Goal: Task Accomplishment & Management: Use online tool/utility

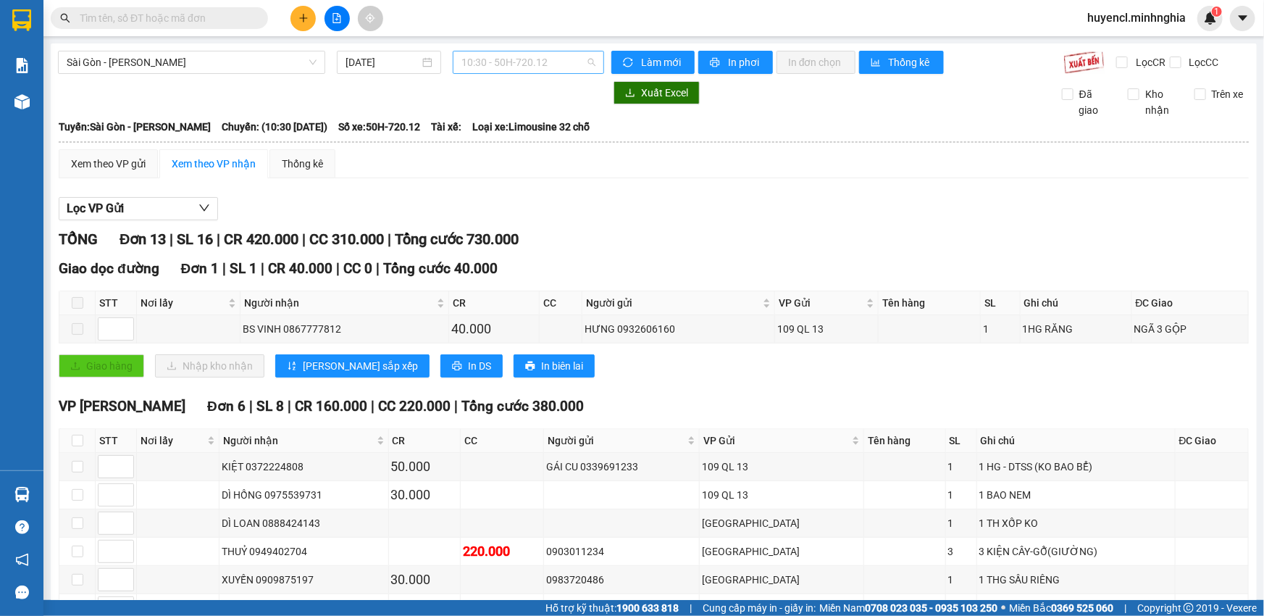
click at [526, 63] on span "10:30 - 50H-720.12" at bounding box center [528, 62] width 134 height 22
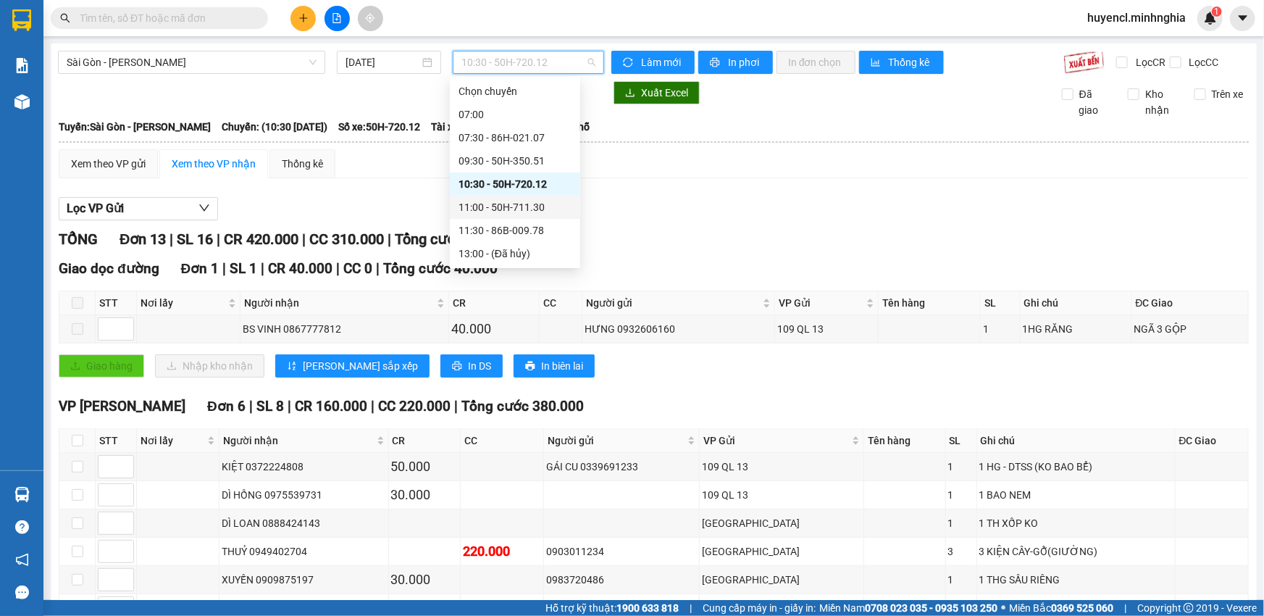
click at [557, 205] on div "11:00 - 50H-711.30" at bounding box center [514, 207] width 113 height 16
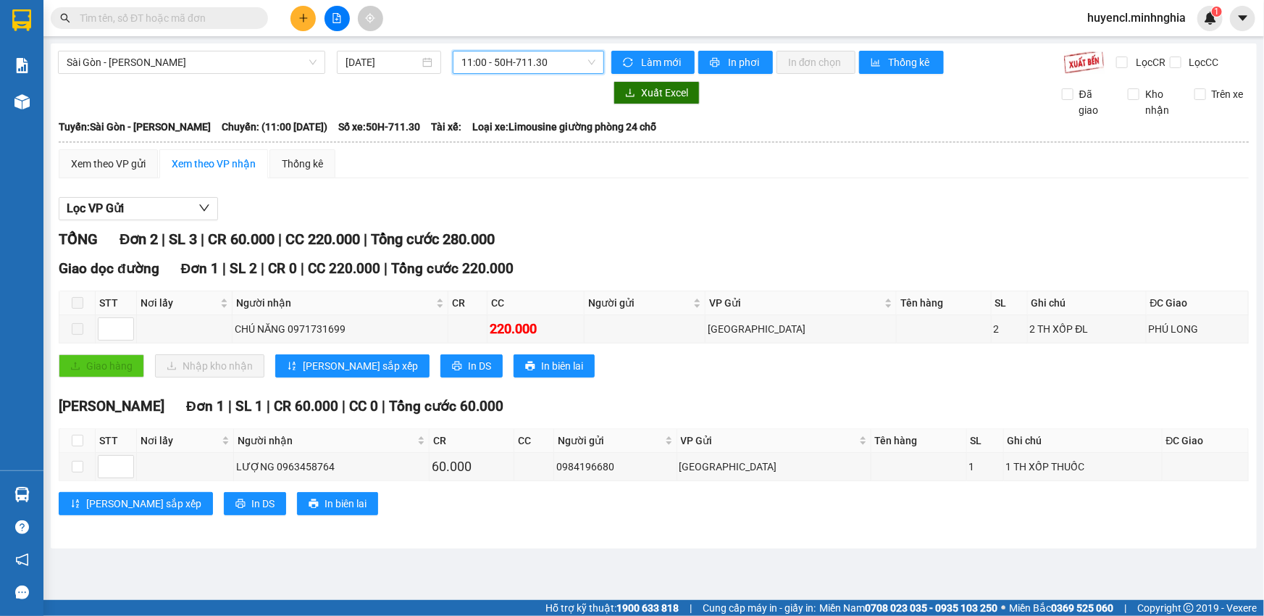
click at [537, 68] on span "11:00 - 50H-711.30" at bounding box center [528, 62] width 134 height 22
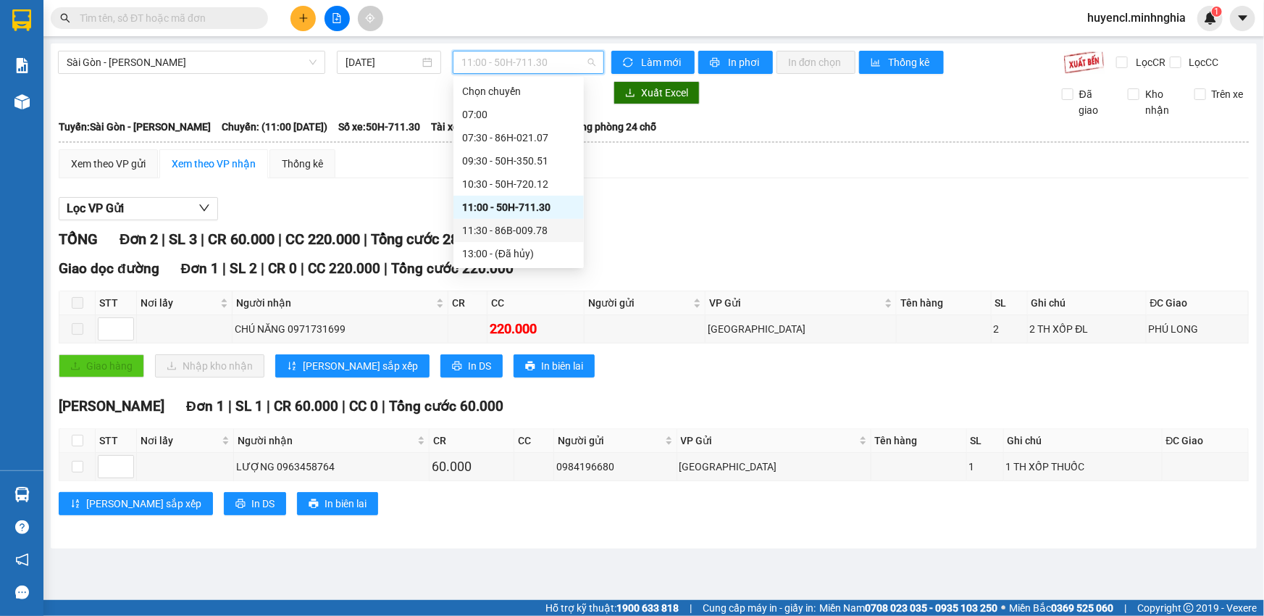
click at [551, 229] on div "11:30 - 86B-009.78" at bounding box center [518, 230] width 113 height 16
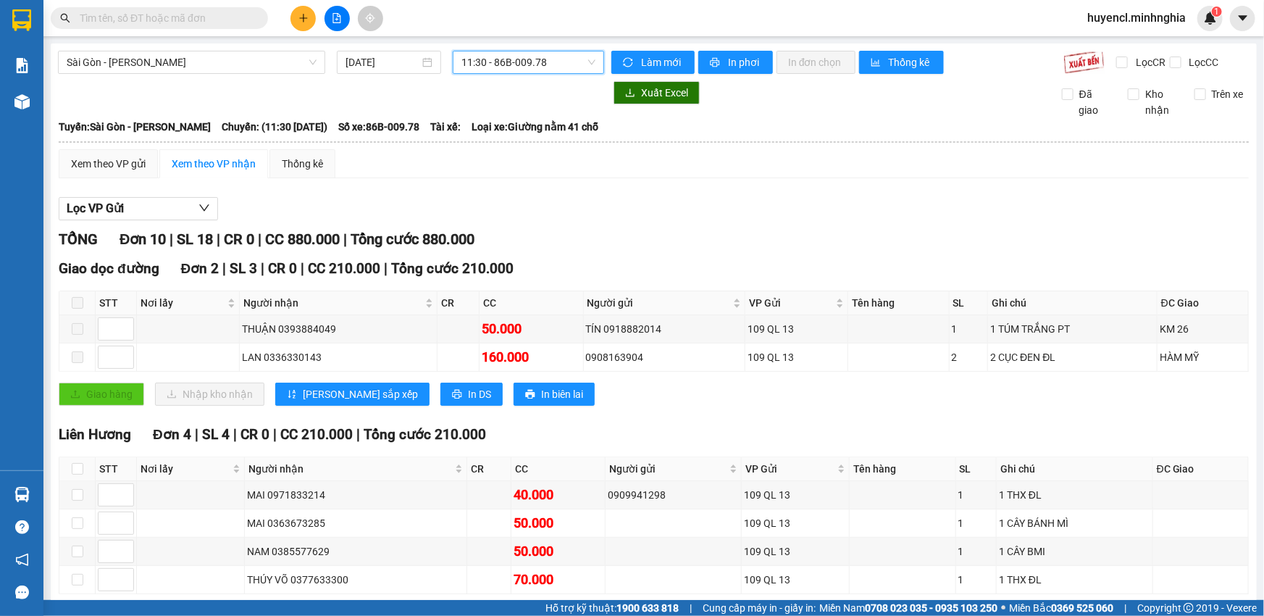
click at [508, 50] on div "[GEOGRAPHIC_DATA] - Phan Rí [DATE] 11:30 11:30 - 86B-009.78 Làm mới In phơi In …" at bounding box center [654, 572] width 1206 height 1059
click at [508, 58] on span "11:30 - 86B-009.78" at bounding box center [528, 62] width 134 height 22
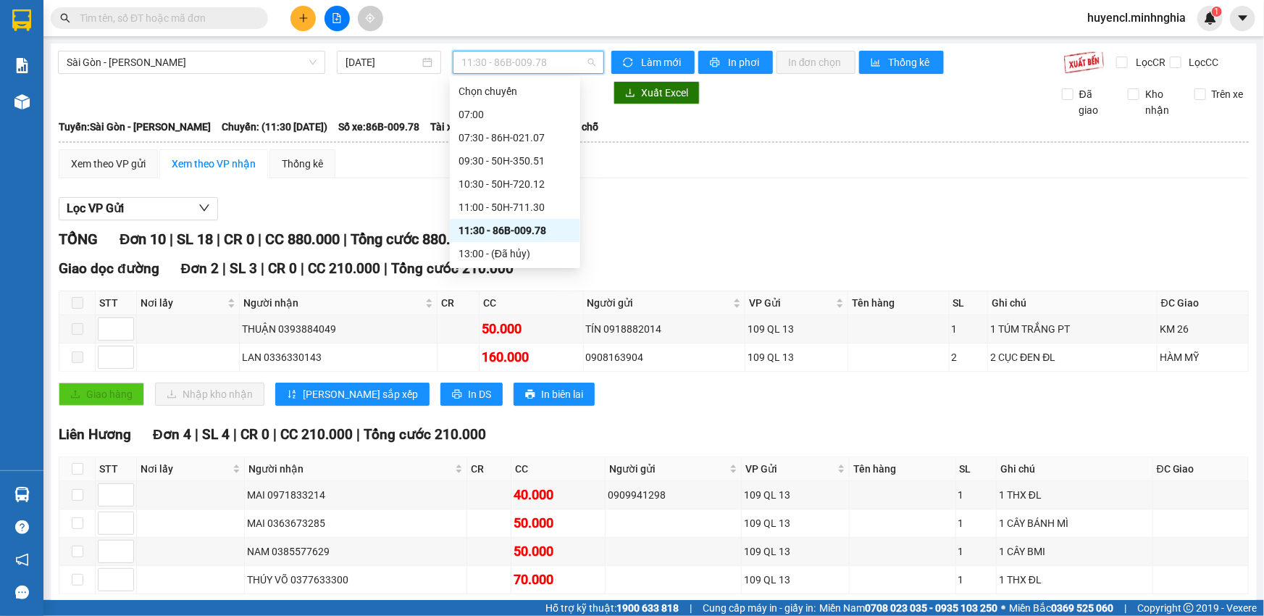
scroll to position [65, 0]
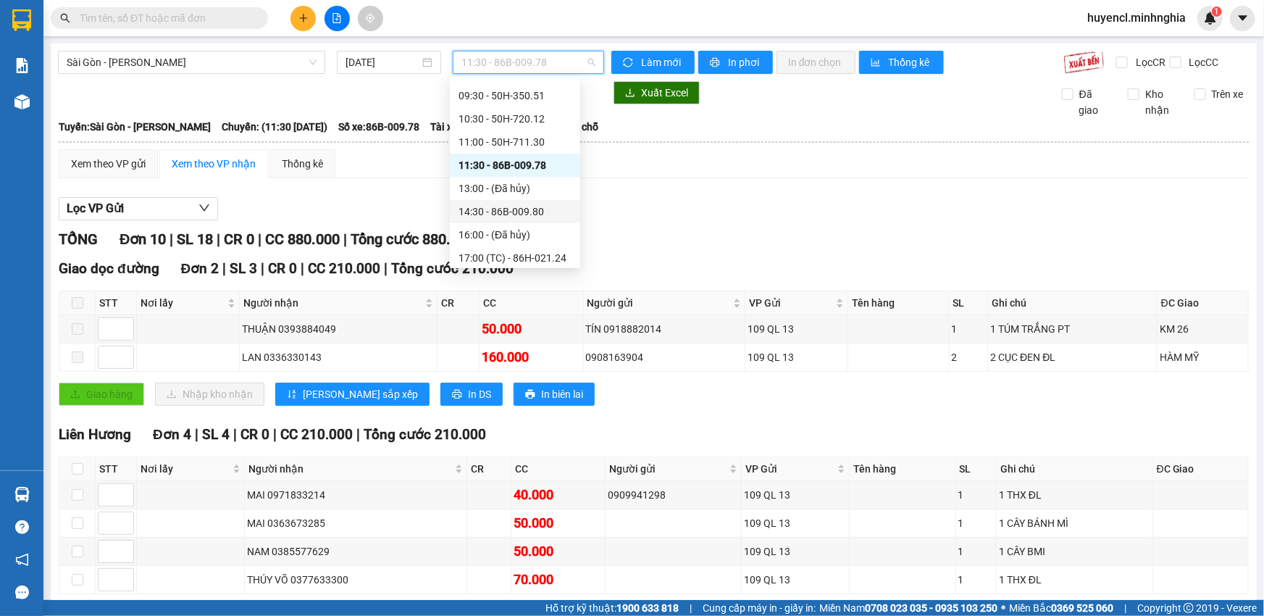
click at [541, 213] on div "14:30 - 86B-009.80" at bounding box center [514, 211] width 113 height 16
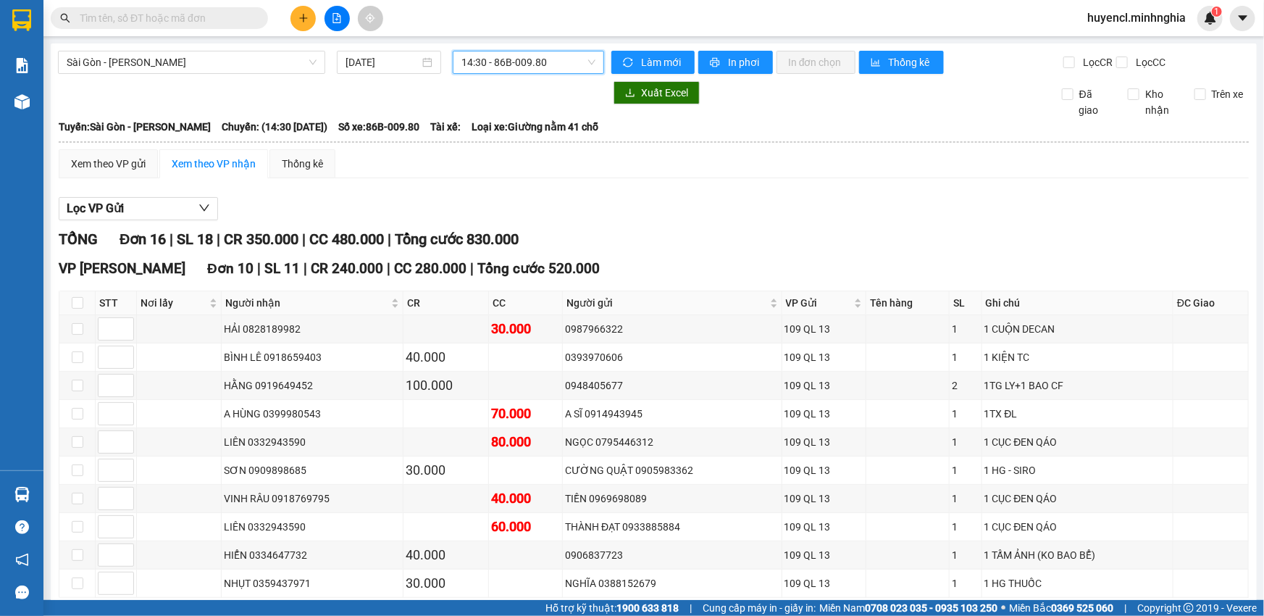
click at [508, 60] on span "14:30 - 86B-009.80" at bounding box center [528, 62] width 134 height 22
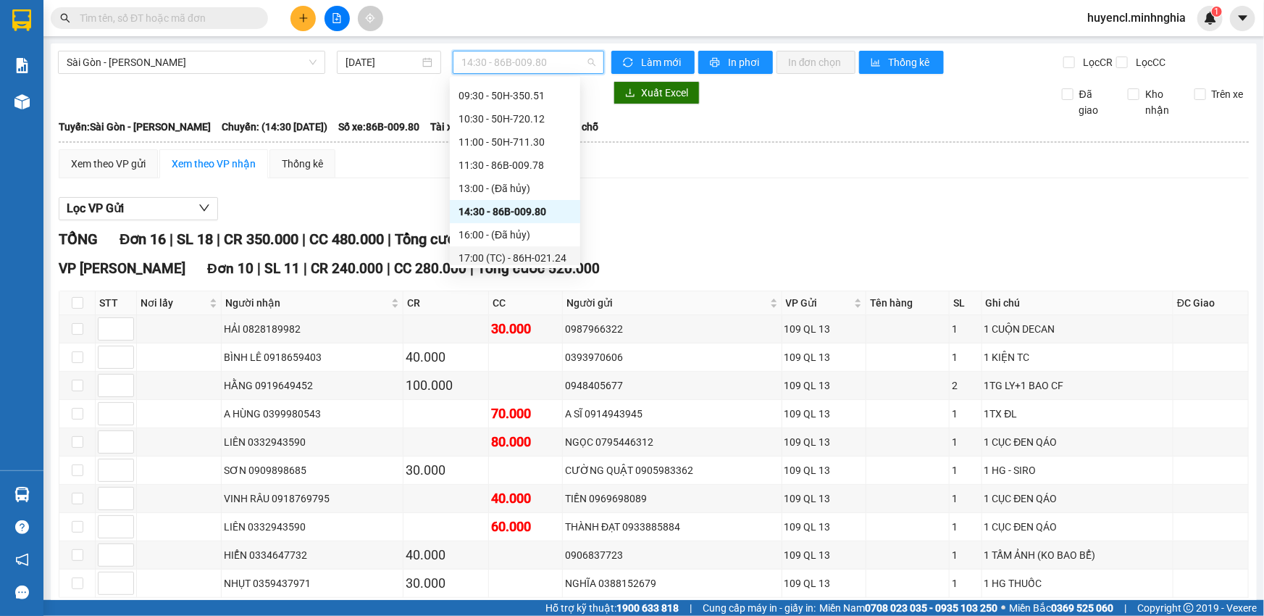
click at [558, 253] on div "17:00 (TC) - 86H-021.24" at bounding box center [514, 258] width 113 height 16
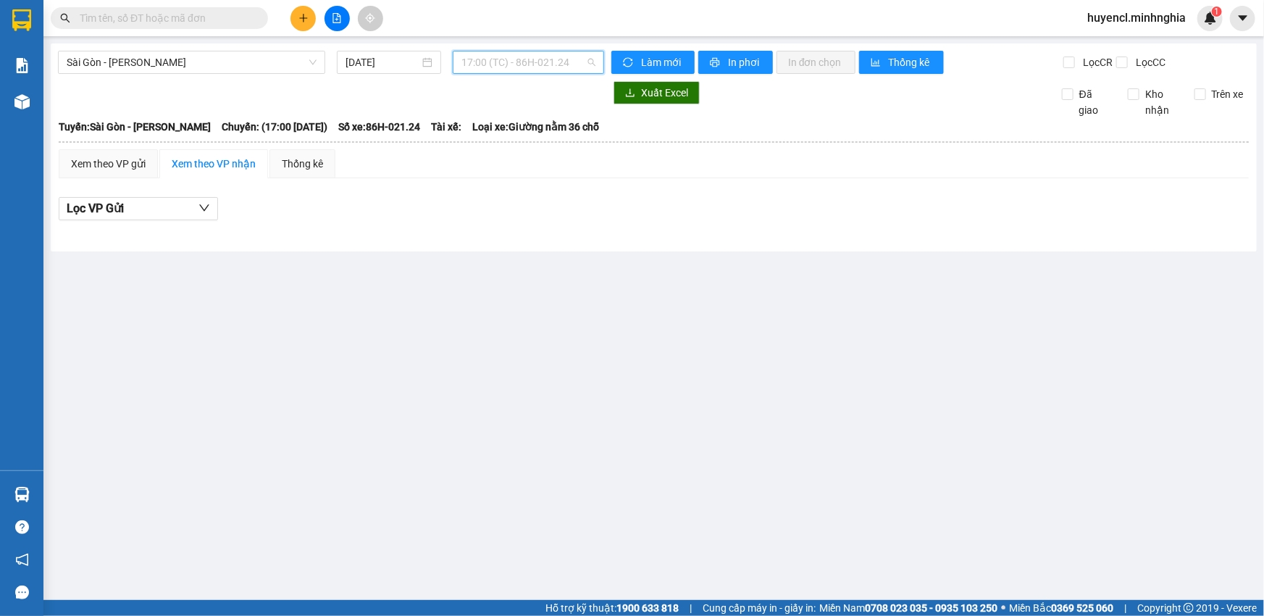
scroll to position [69, 0]
click at [542, 64] on span "17:00 (TC) - 86H-021.24" at bounding box center [528, 62] width 134 height 22
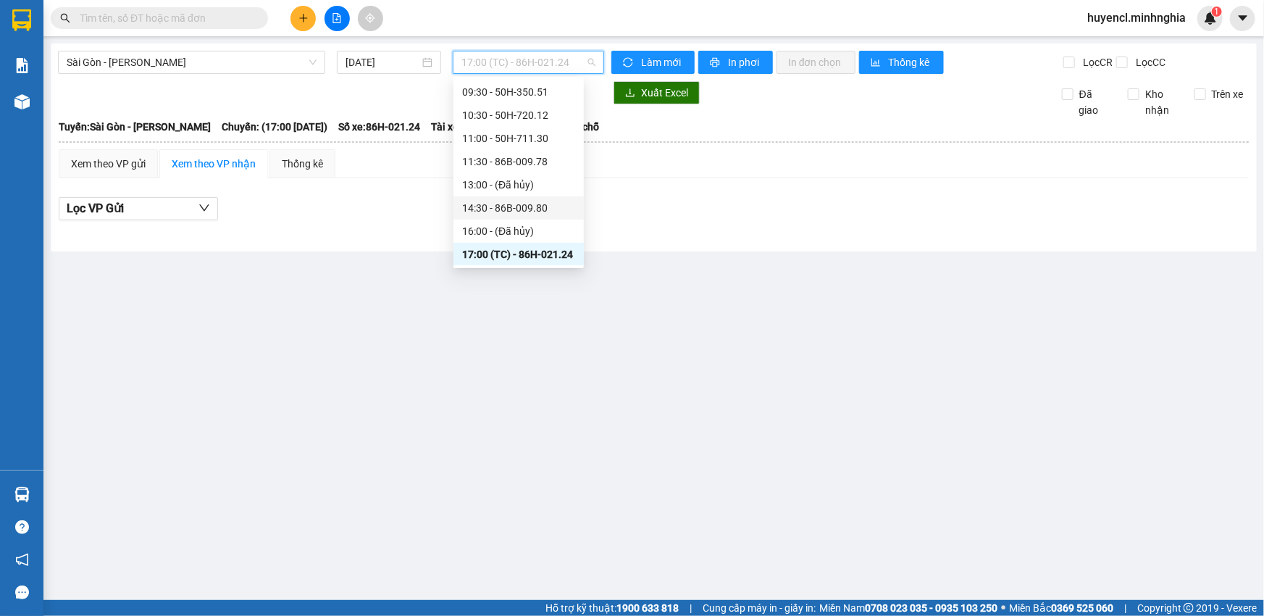
click at [567, 203] on div "14:30 - 86B-009.80" at bounding box center [518, 208] width 113 height 16
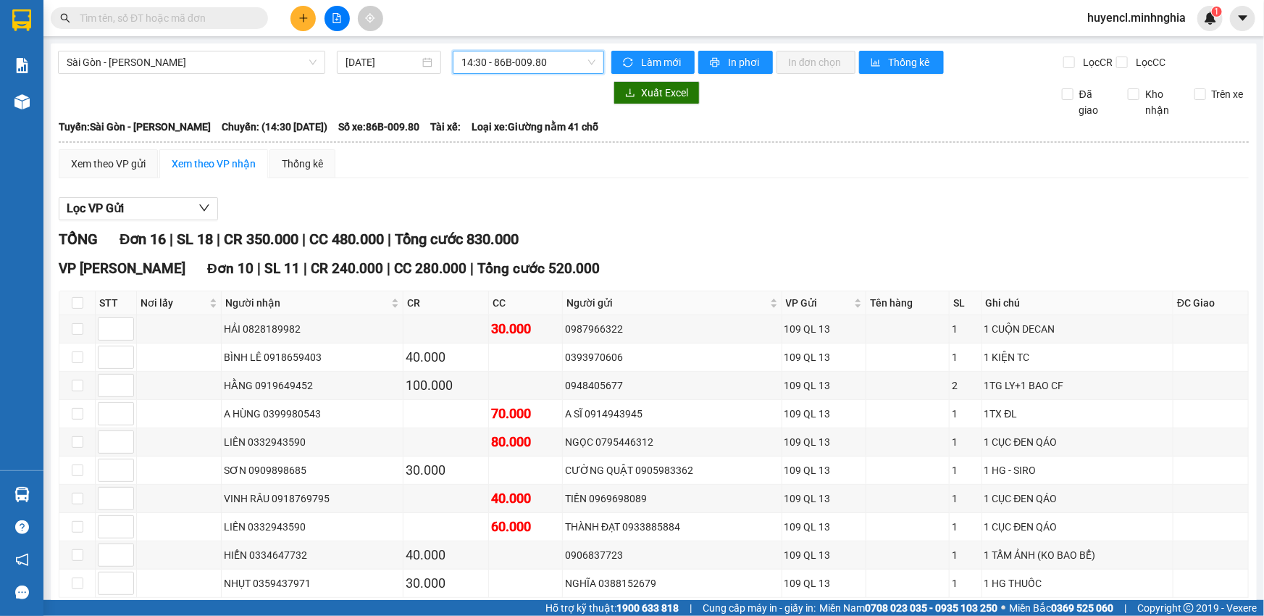
click at [510, 65] on span "14:30 - 86B-009.80" at bounding box center [528, 62] width 134 height 22
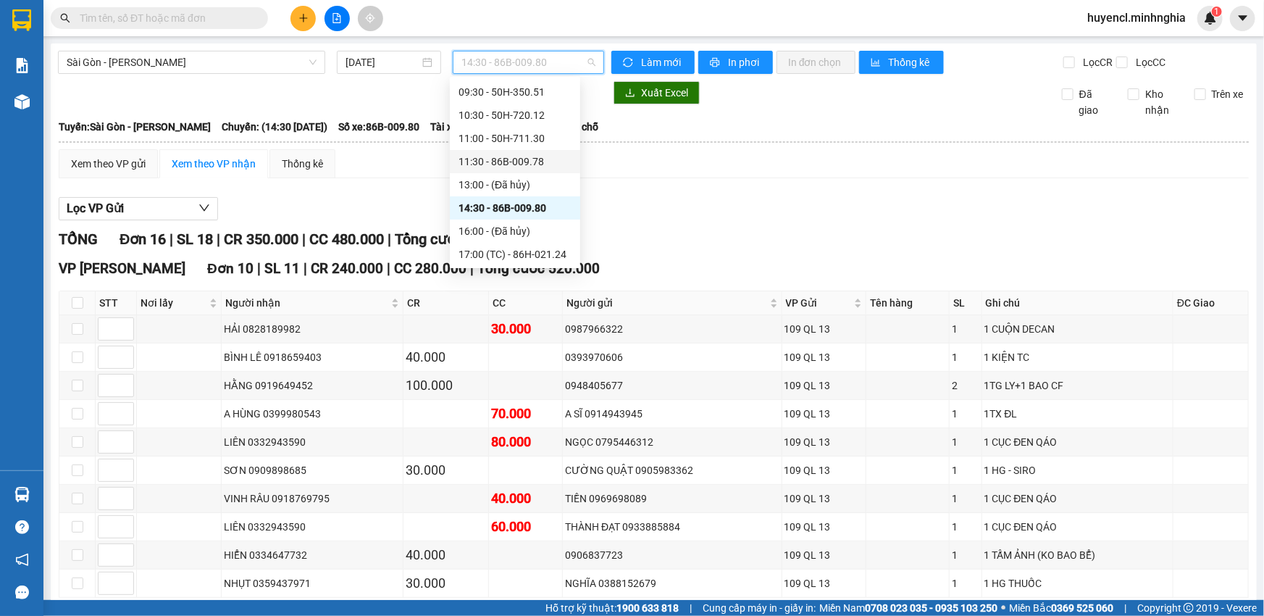
click at [528, 161] on div "11:30 - 86B-009.78" at bounding box center [514, 162] width 113 height 16
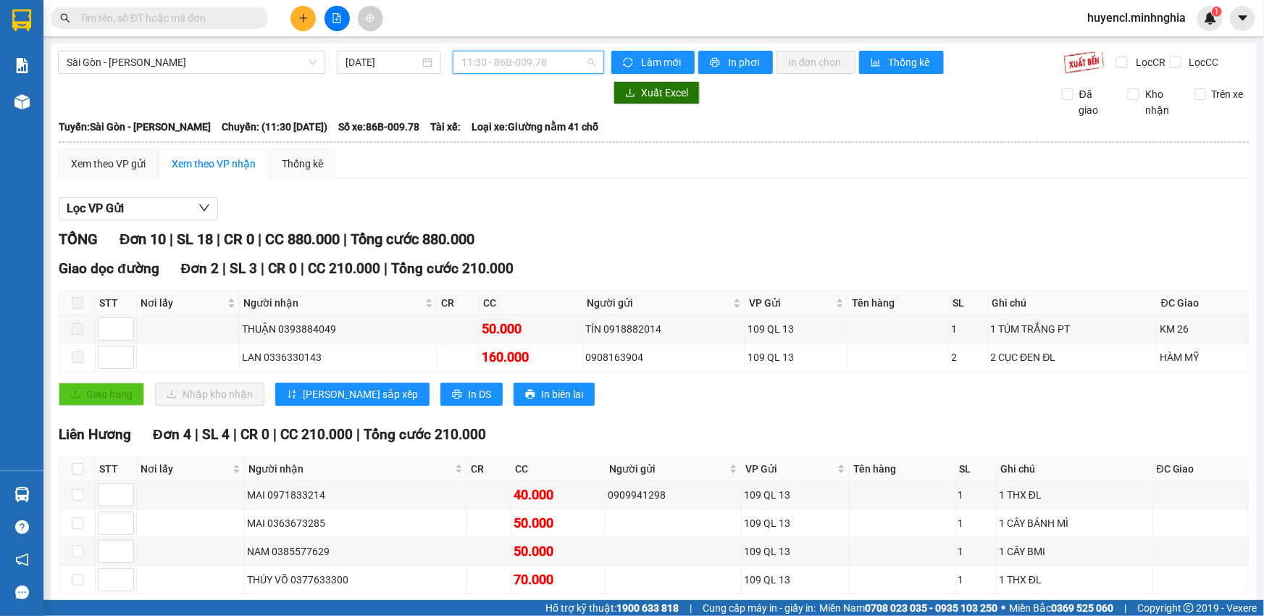
click at [533, 70] on span "11:30 - 86B-009.78" at bounding box center [528, 62] width 134 height 22
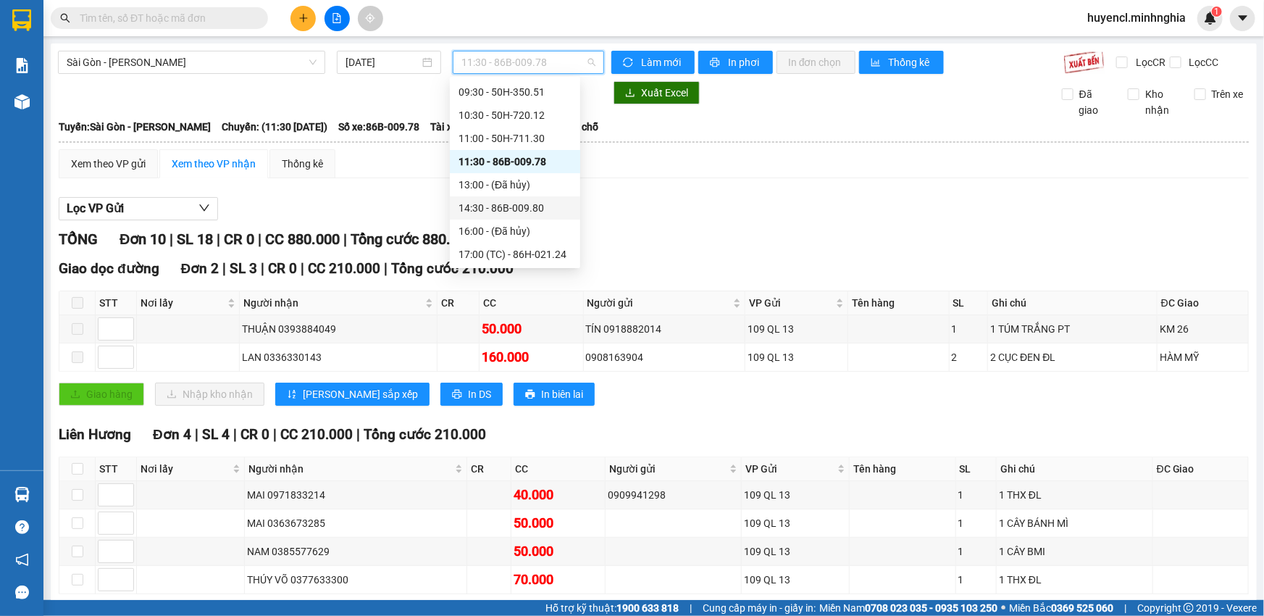
click at [547, 207] on div "14:30 - 86B-009.80" at bounding box center [514, 208] width 113 height 16
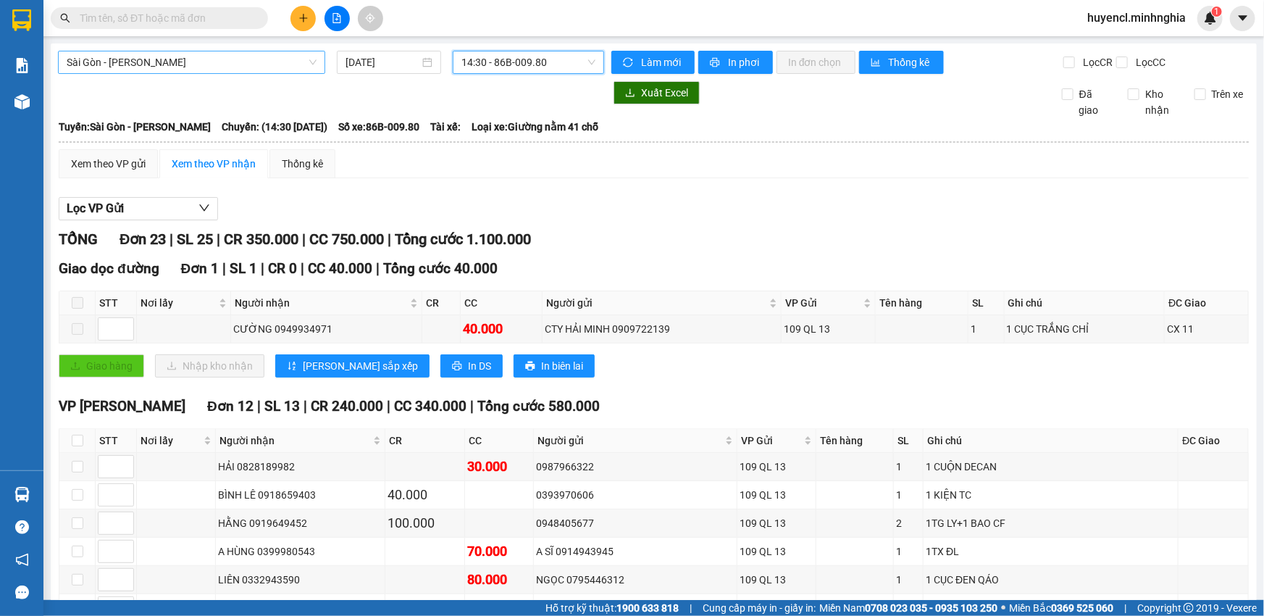
click at [237, 57] on span "Sài Gòn - [PERSON_NAME]" at bounding box center [192, 62] width 250 height 22
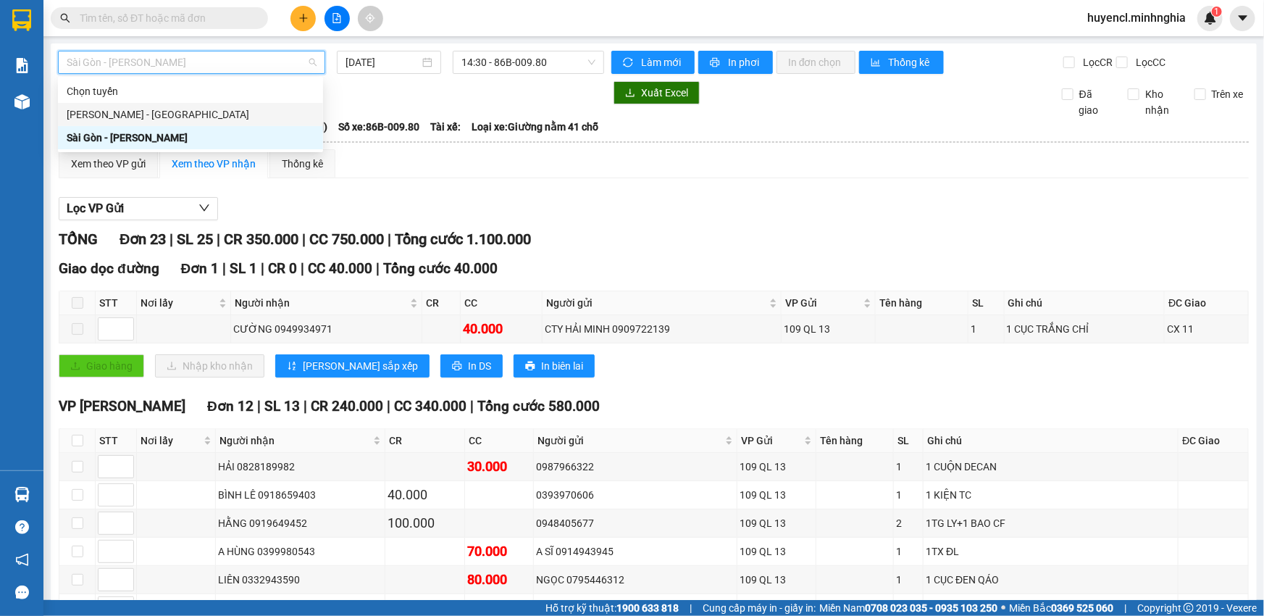
click at [172, 112] on div "[PERSON_NAME] - [GEOGRAPHIC_DATA]" at bounding box center [191, 114] width 248 height 16
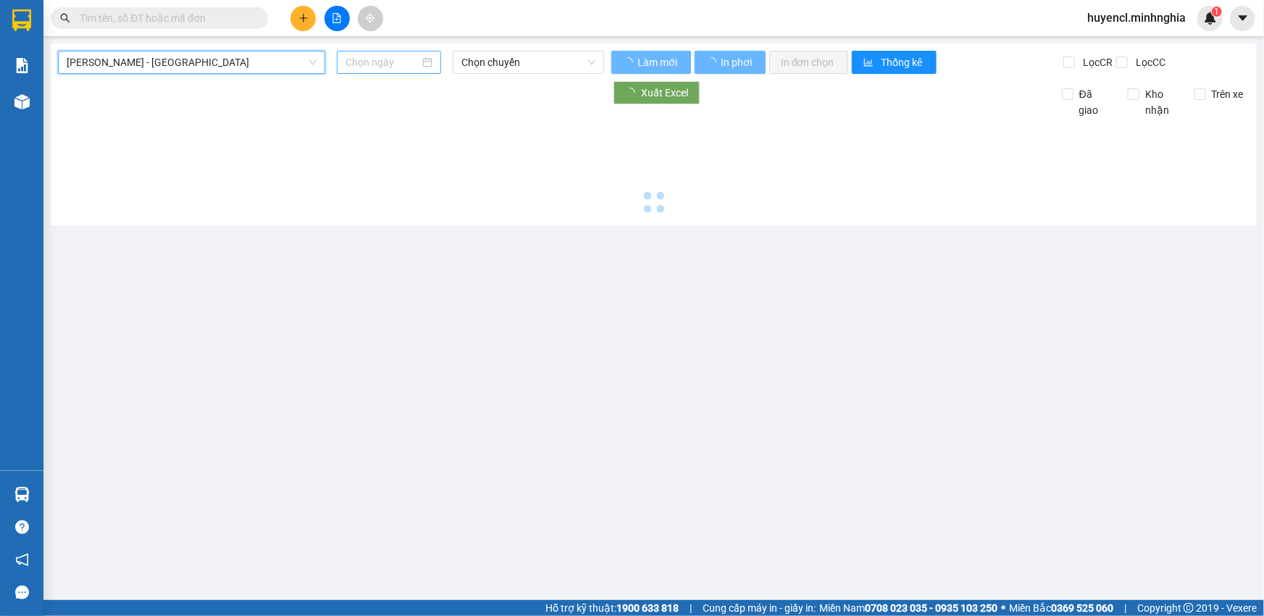
click at [387, 64] on input at bounding box center [382, 62] width 74 height 16
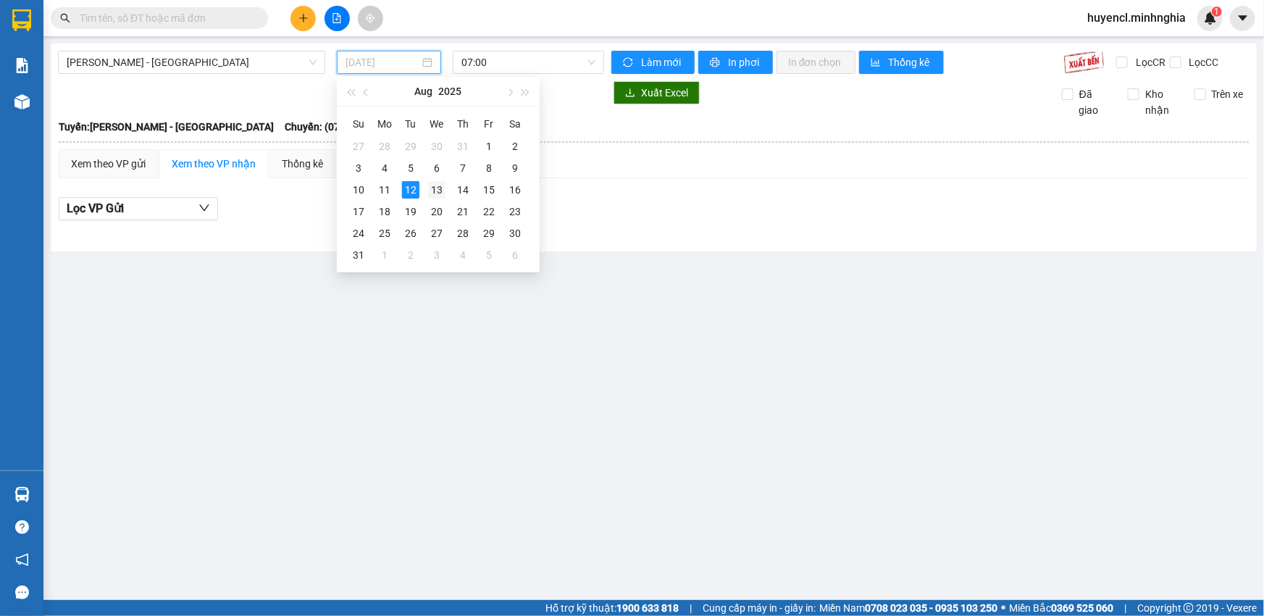
click at [437, 188] on div "13" at bounding box center [436, 189] width 17 height 17
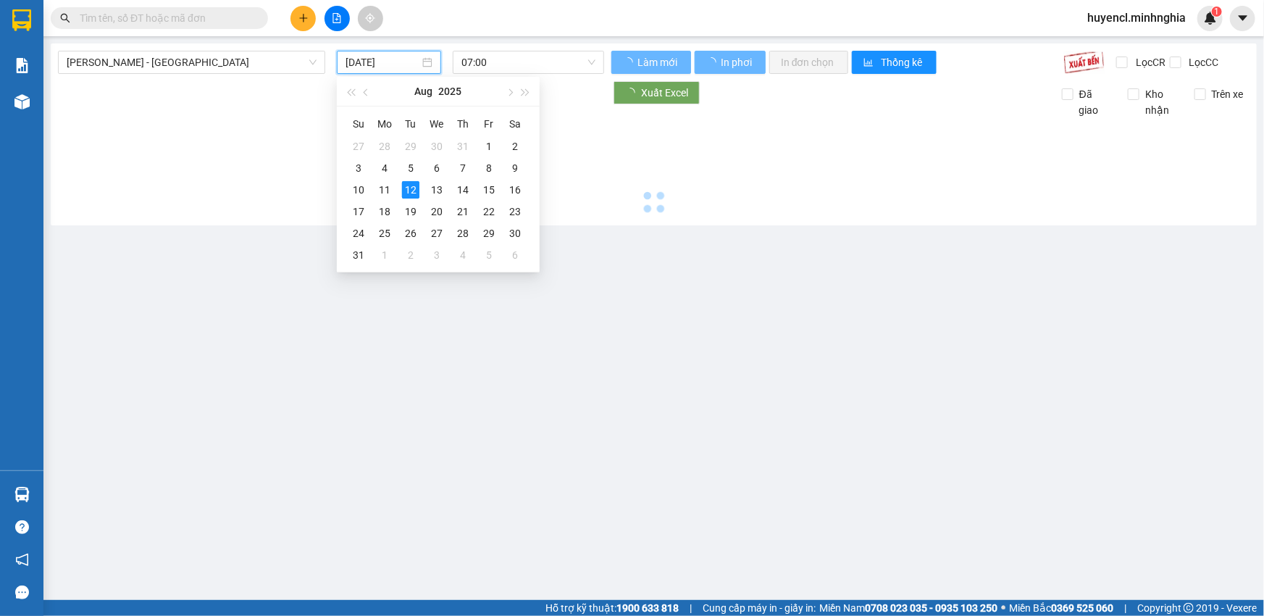
type input "[DATE]"
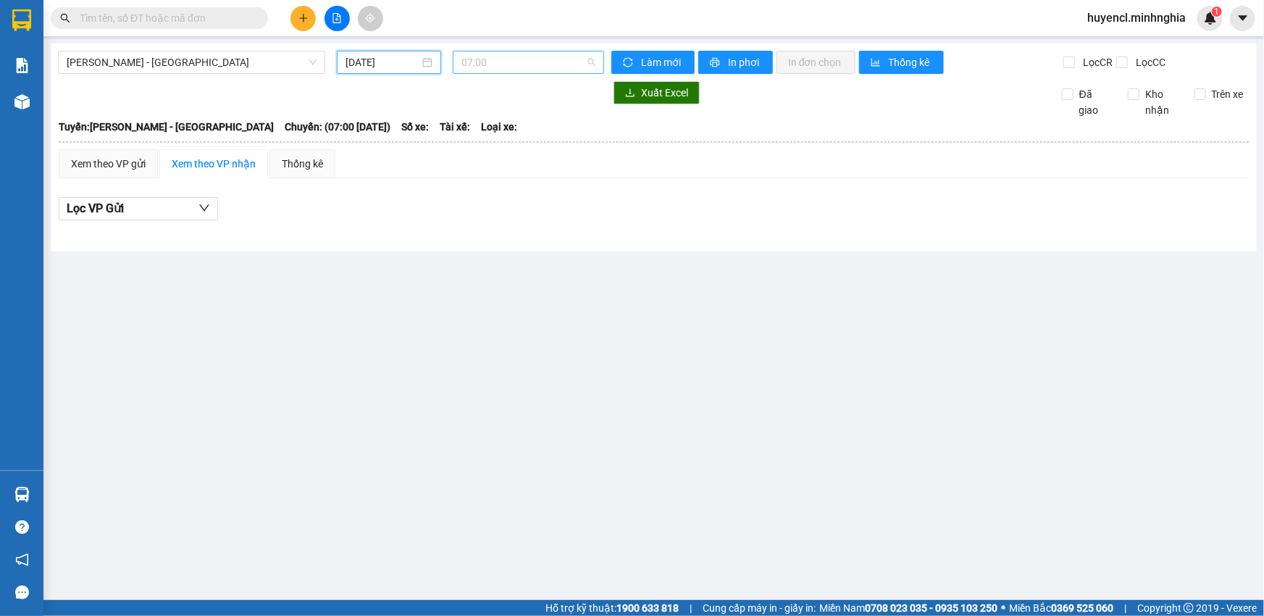
click at [555, 65] on span "07:00" at bounding box center [528, 62] width 134 height 22
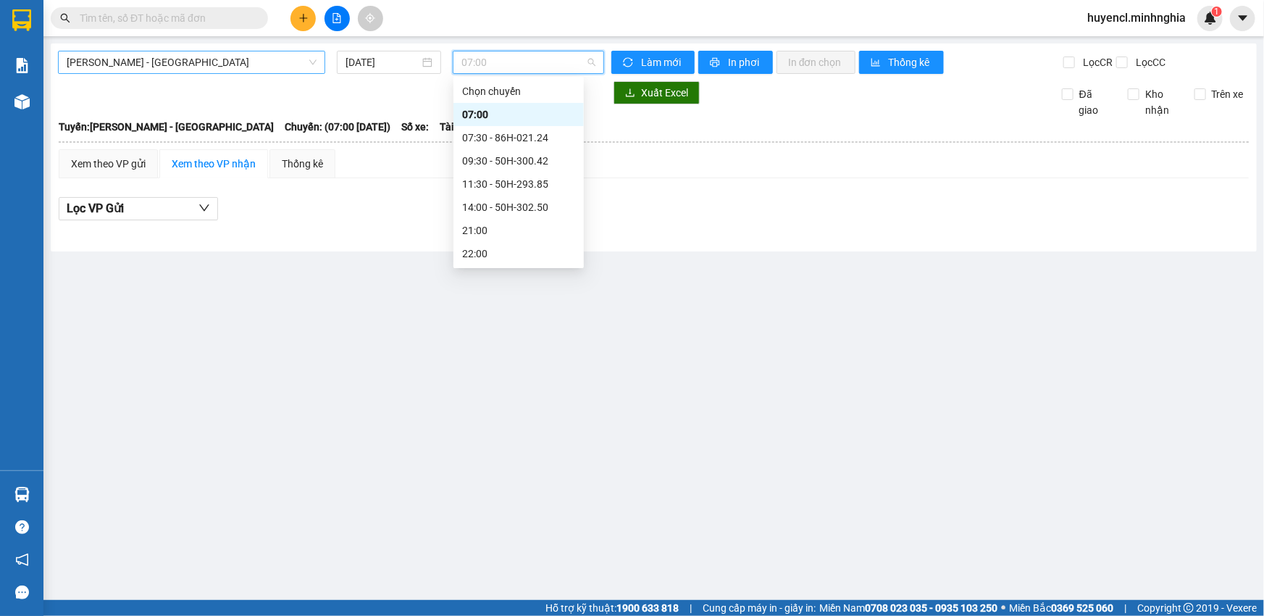
click at [306, 57] on span "[PERSON_NAME] - [GEOGRAPHIC_DATA]" at bounding box center [192, 62] width 250 height 22
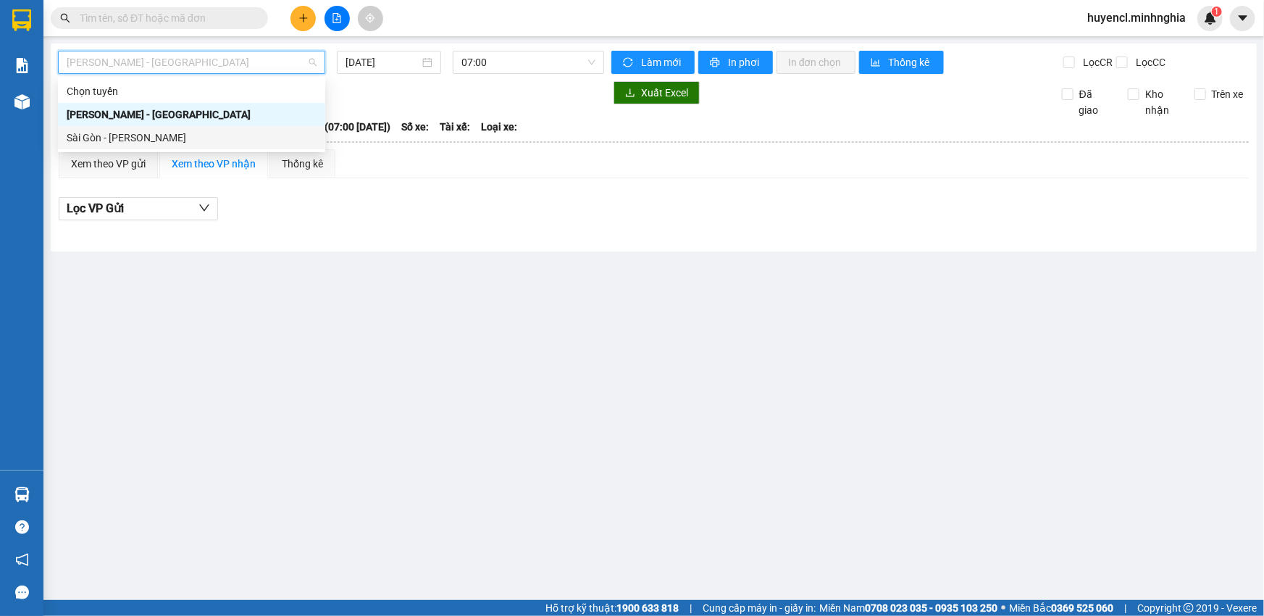
click at [140, 140] on div "Sài Gòn - [PERSON_NAME]" at bounding box center [192, 138] width 250 height 16
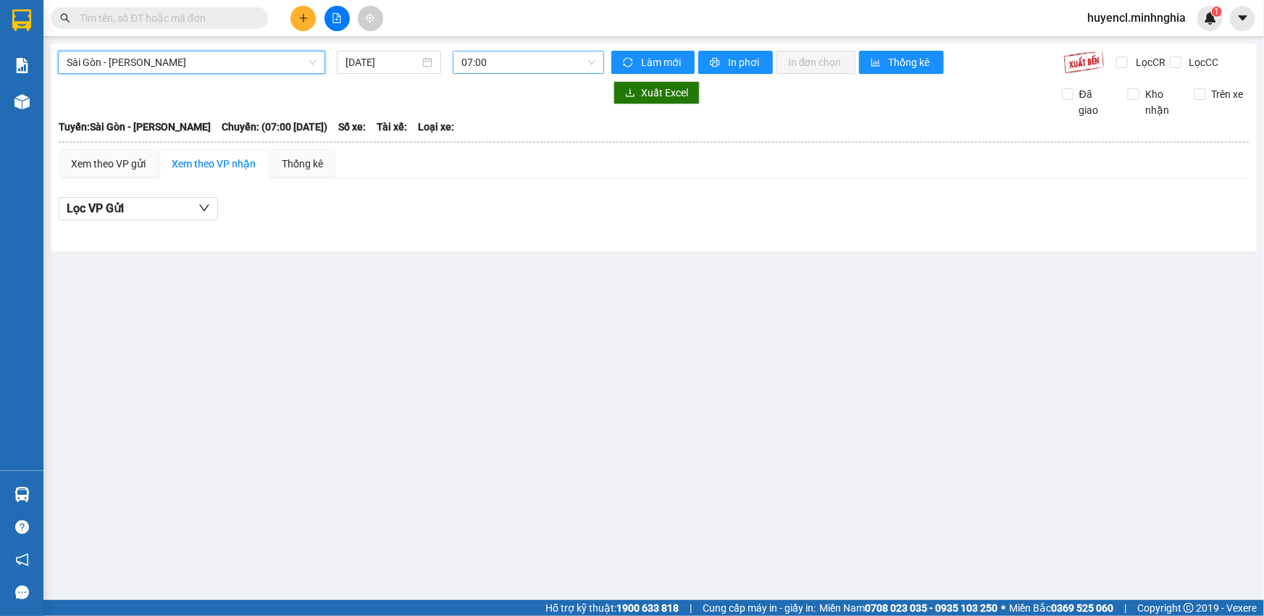
click at [560, 65] on span "07:00" at bounding box center [528, 62] width 134 height 22
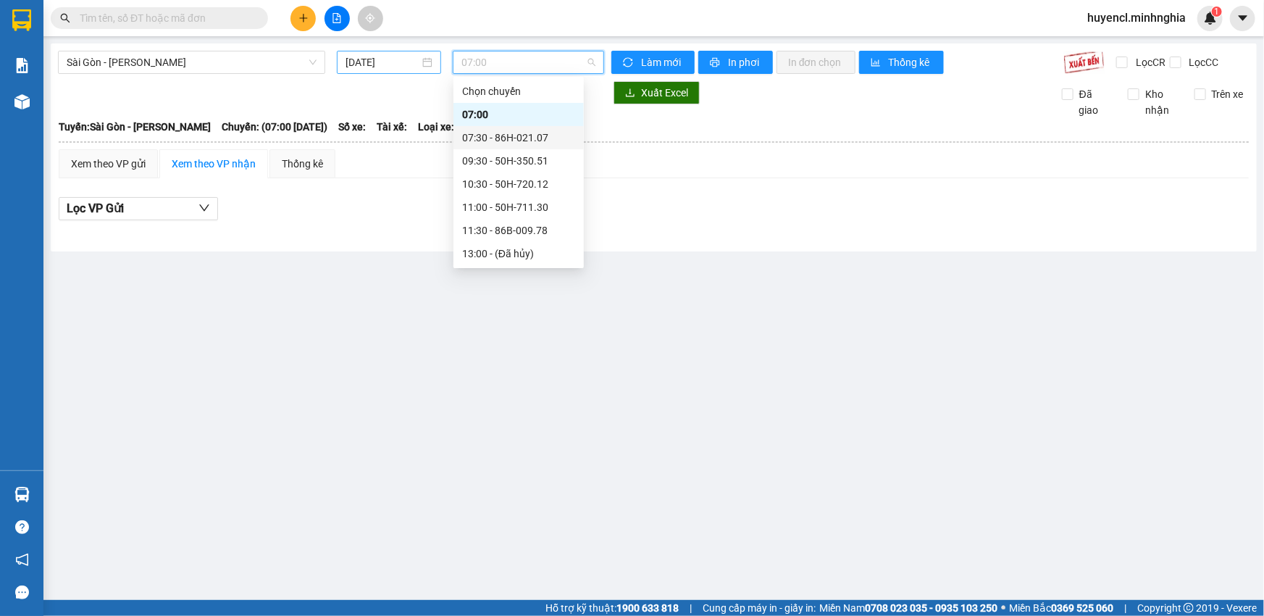
click at [400, 69] on input "[DATE]" at bounding box center [382, 62] width 74 height 16
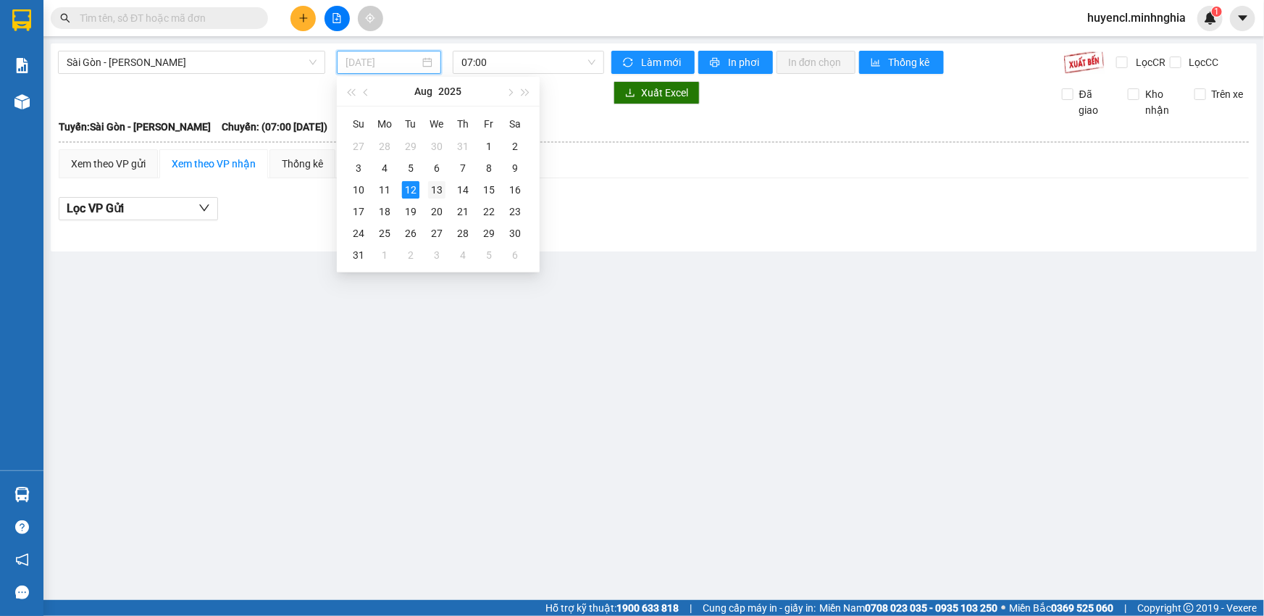
click at [442, 188] on div "13" at bounding box center [436, 189] width 17 height 17
type input "[DATE]"
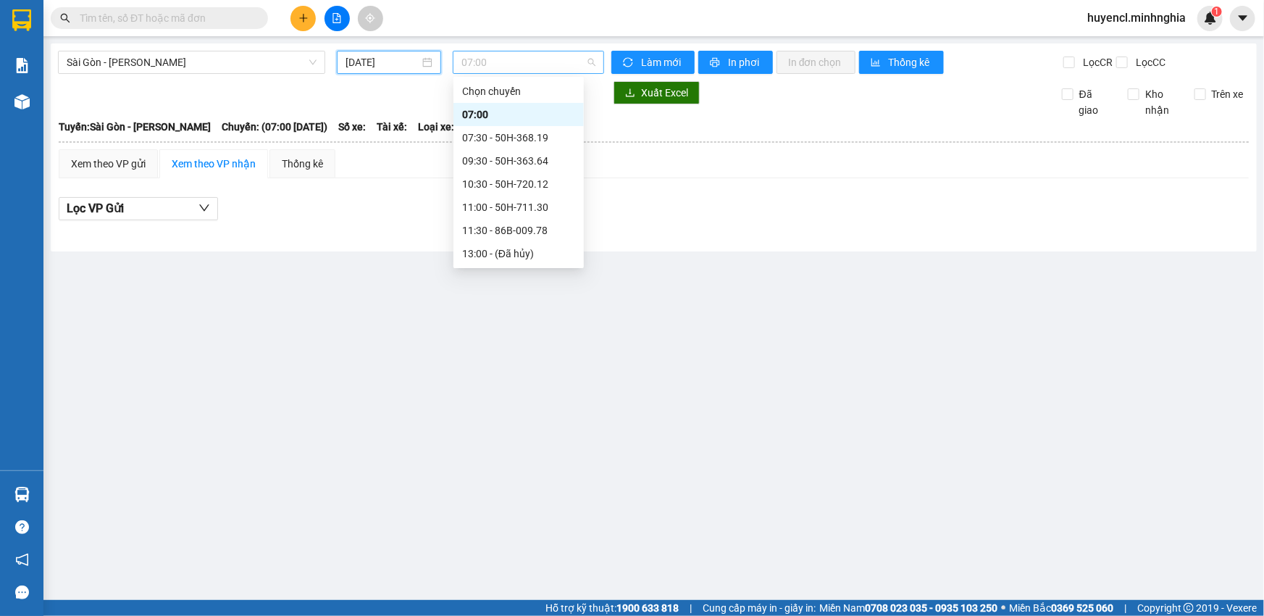
click at [575, 59] on span "07:00" at bounding box center [528, 62] width 134 height 22
